Goal: Information Seeking & Learning: Learn about a topic

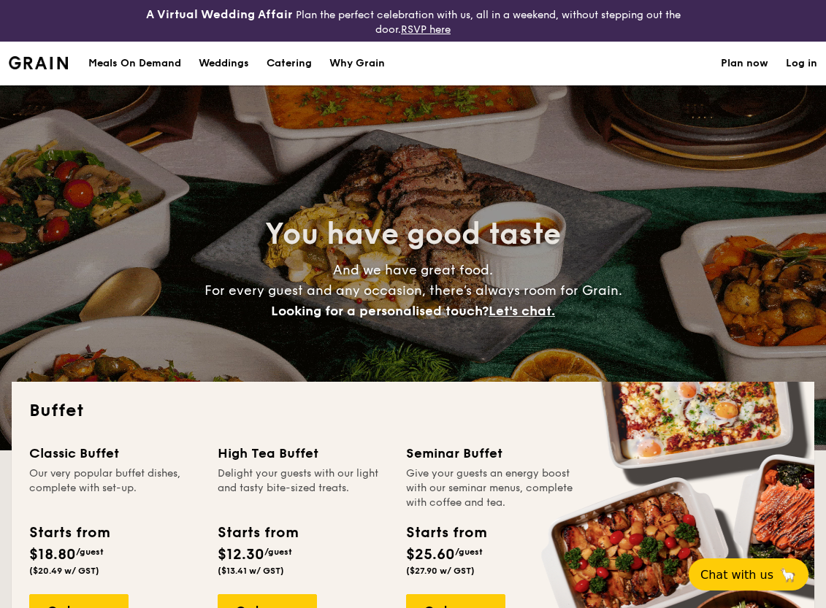
select select
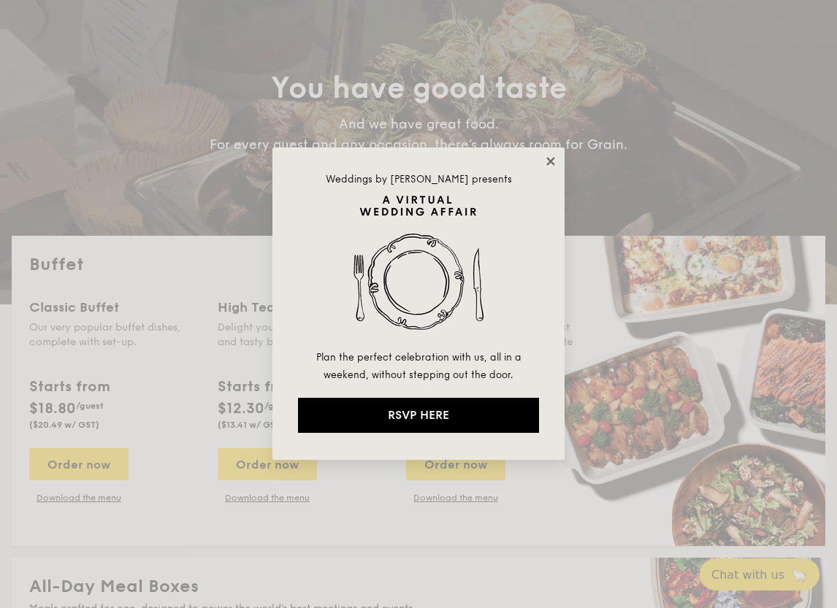
click at [549, 158] on icon at bounding box center [550, 161] width 13 height 13
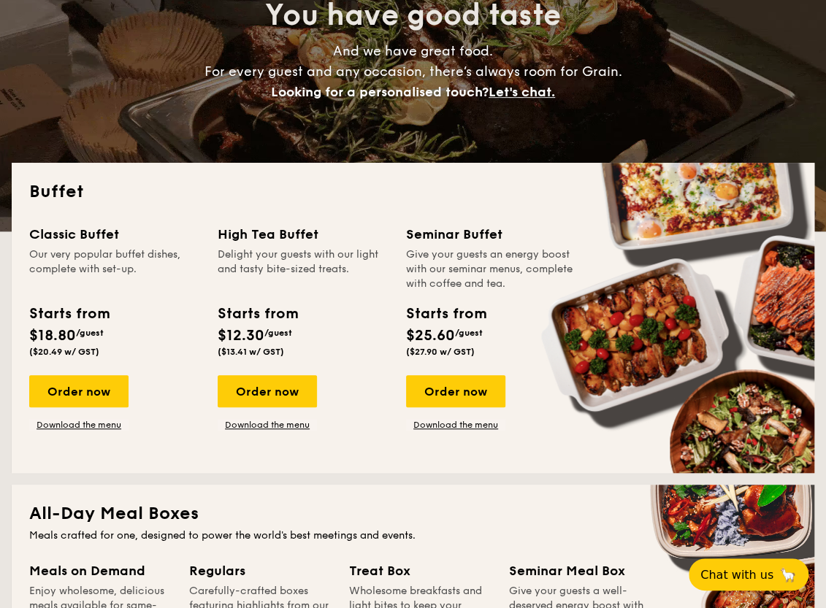
scroll to position [292, 0]
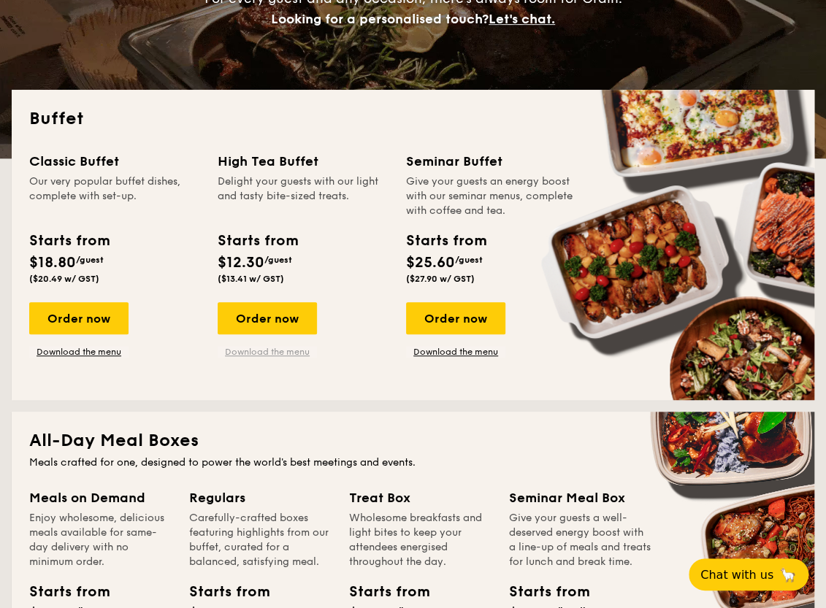
click at [293, 356] on link "Download the menu" at bounding box center [267, 352] width 99 height 12
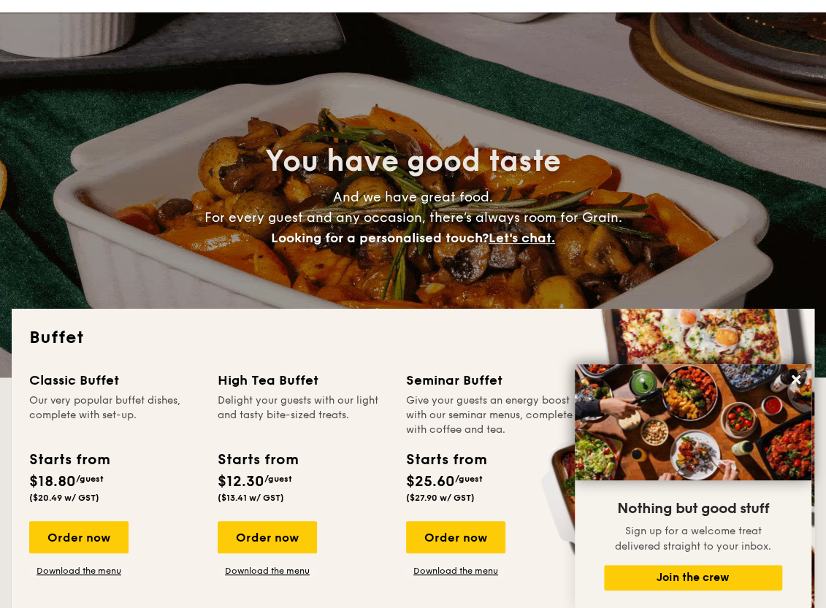
scroll to position [0, 0]
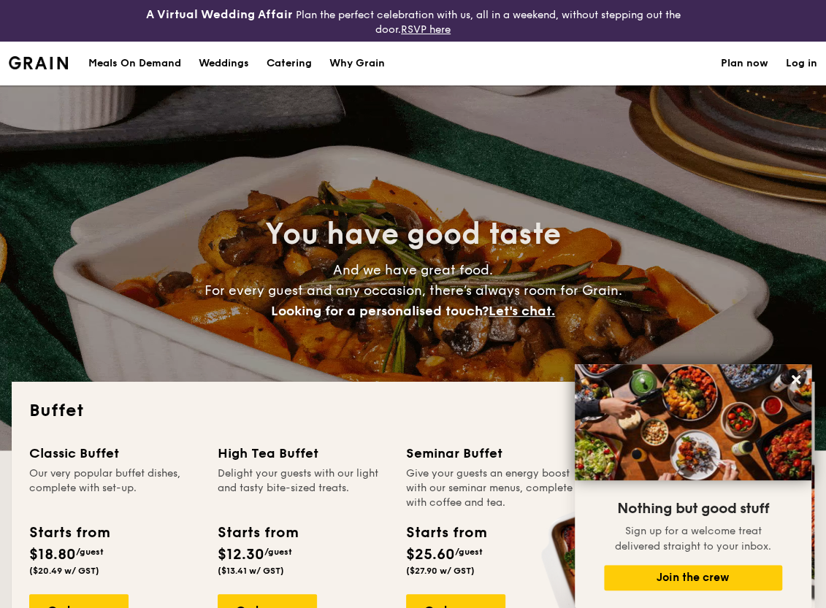
click at [365, 69] on div "Why Grain" at bounding box center [356, 64] width 55 height 44
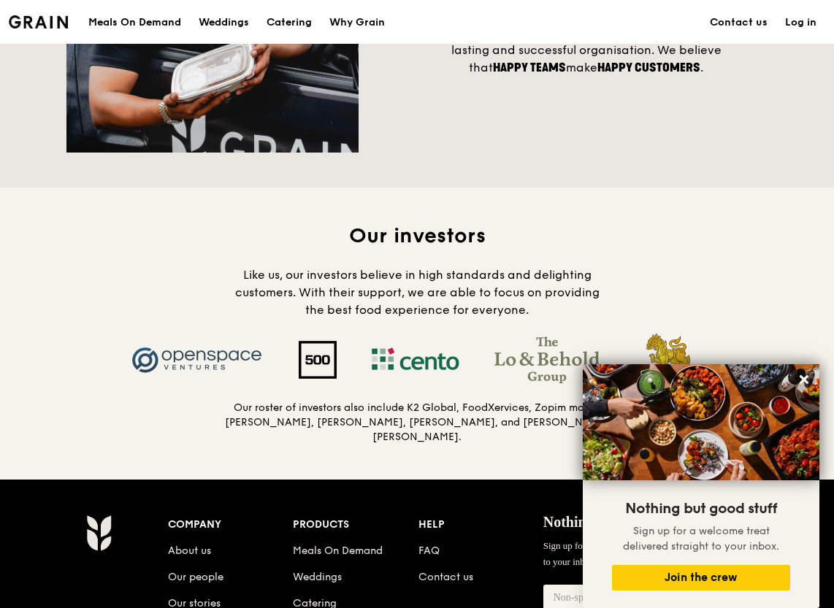
scroll to position [1533, 0]
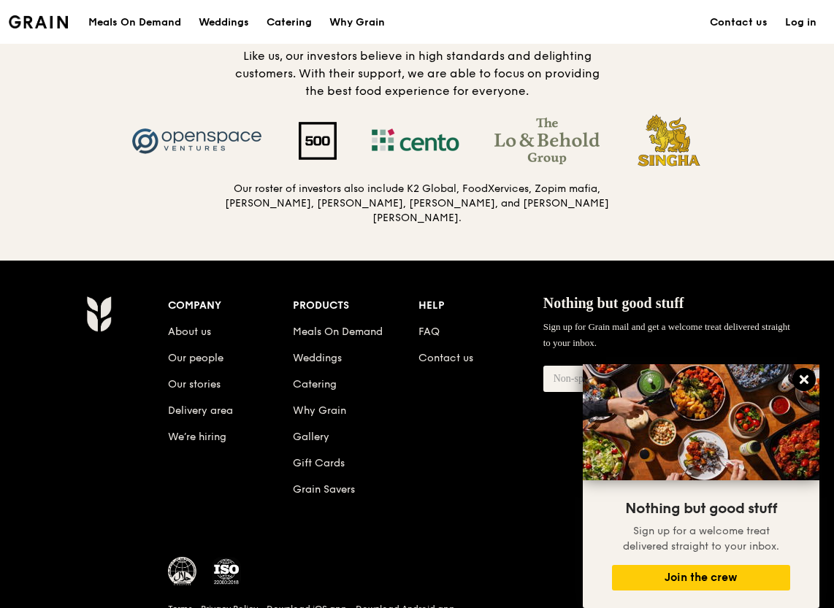
click at [805, 376] on icon at bounding box center [803, 379] width 13 height 13
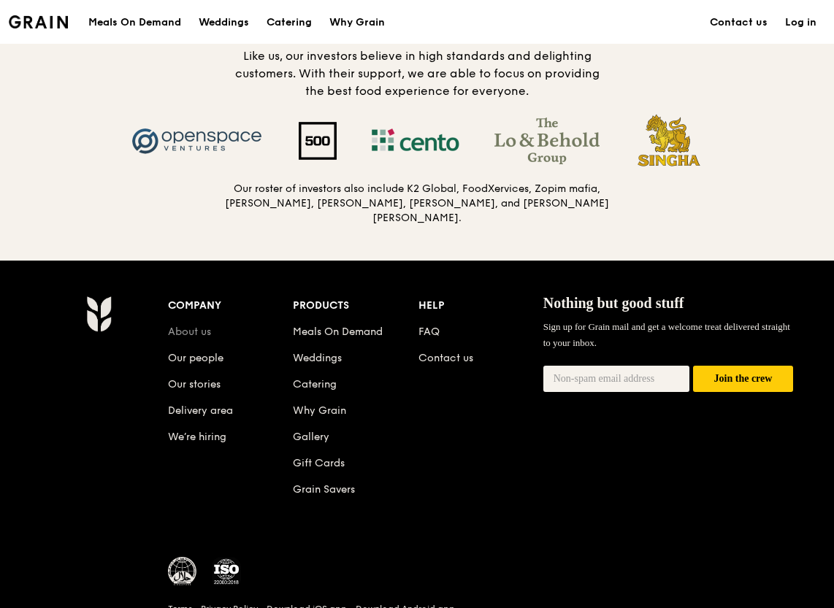
click at [190, 326] on link "About us" at bounding box center [189, 332] width 43 height 12
click at [435, 329] on link "FAQ" at bounding box center [428, 332] width 21 height 12
